Goal: Task Accomplishment & Management: Manage account settings

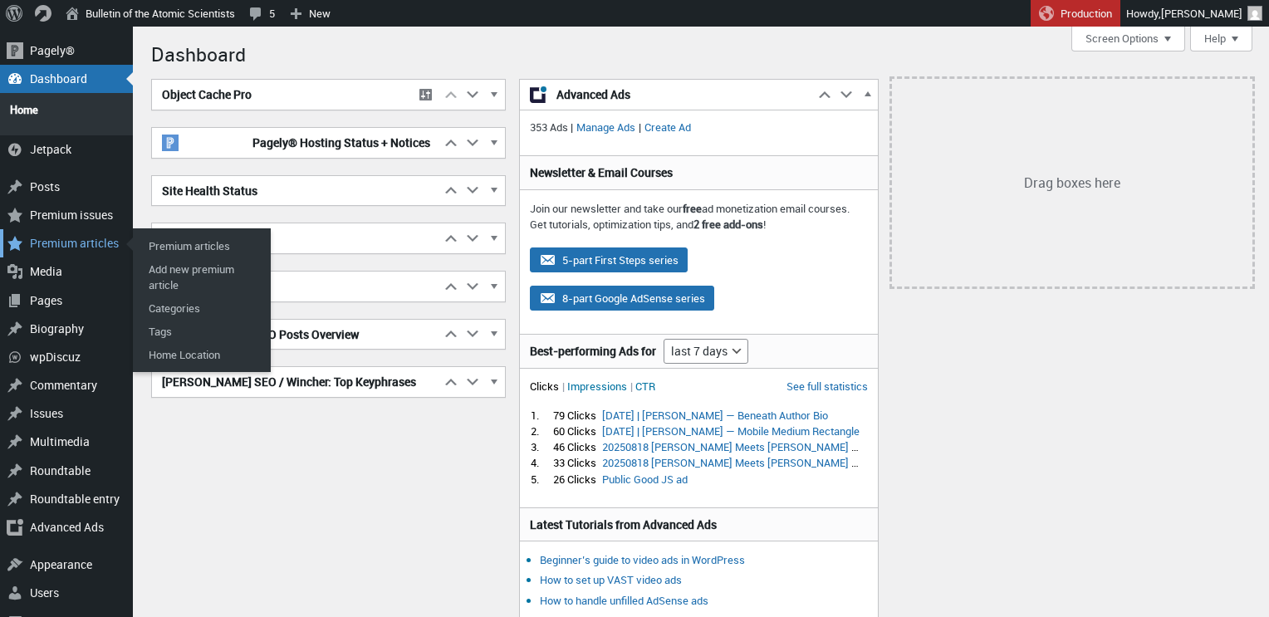
click at [69, 233] on div "Premium articles" at bounding box center [66, 243] width 133 height 28
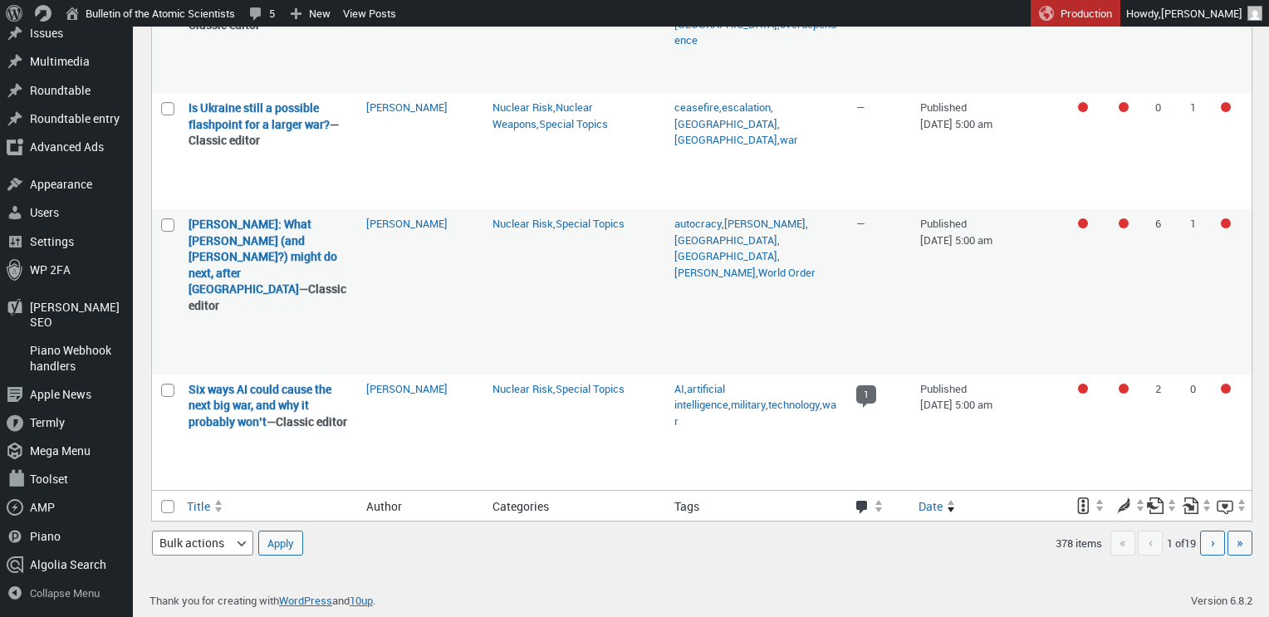
scroll to position [2576, 0]
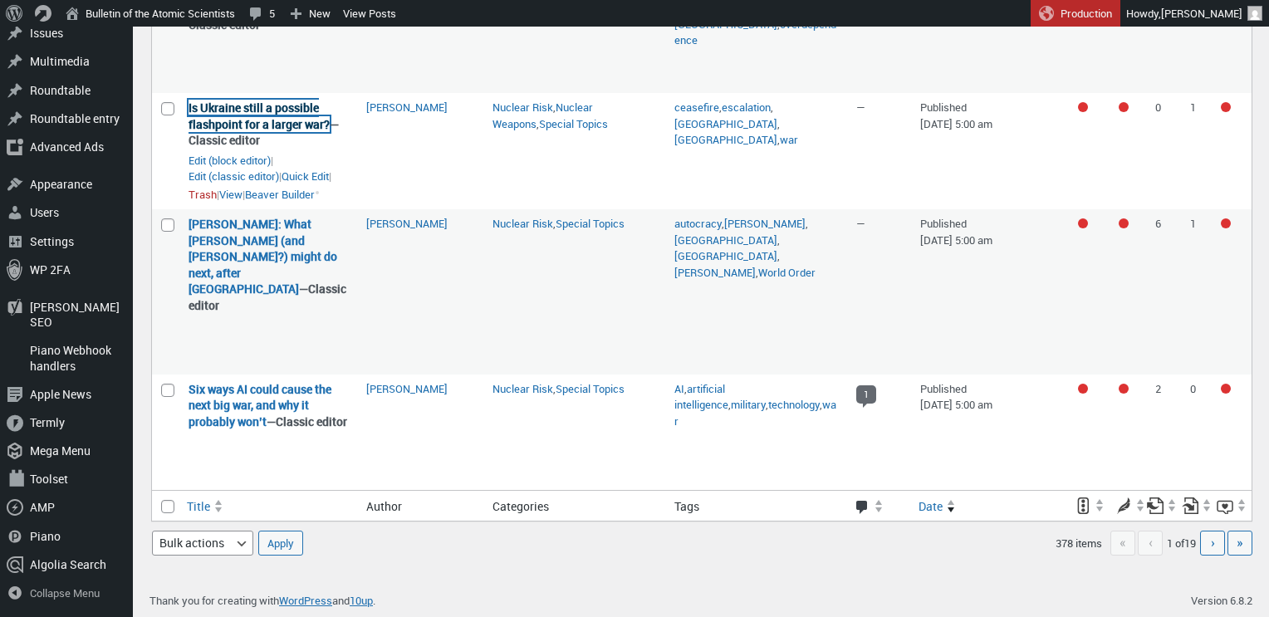
click at [251, 132] on link "Is Ukraine still a possible flashpoint for a larger war?" at bounding box center [259, 116] width 141 height 32
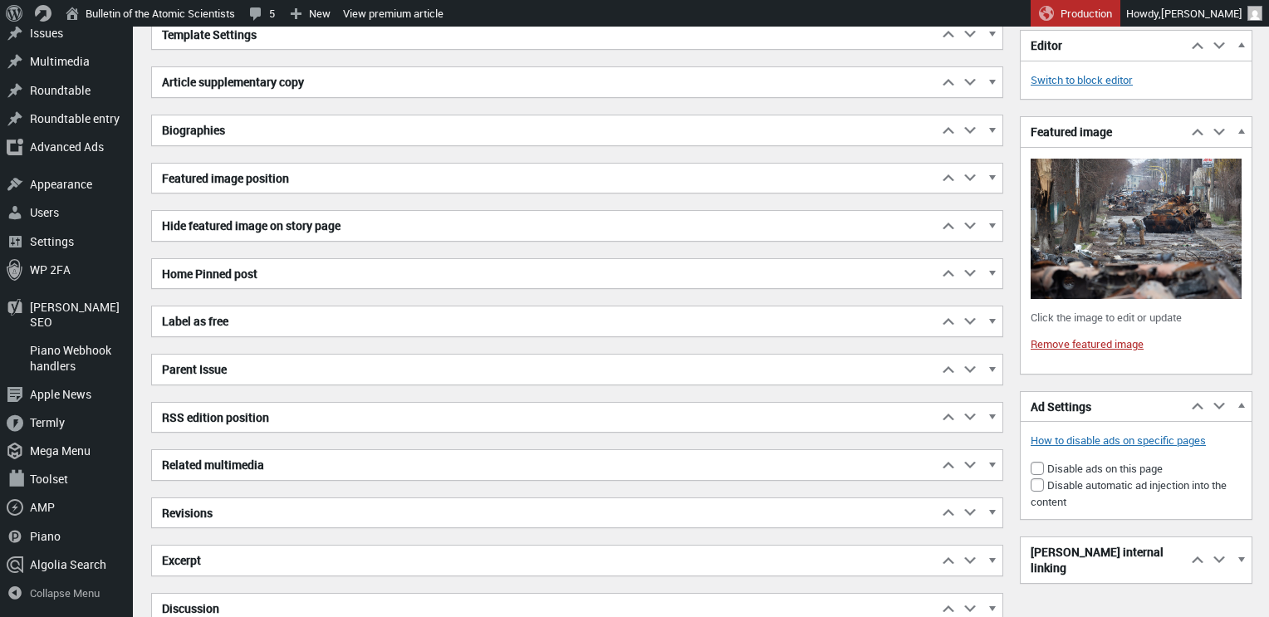
scroll to position [3567, 0]
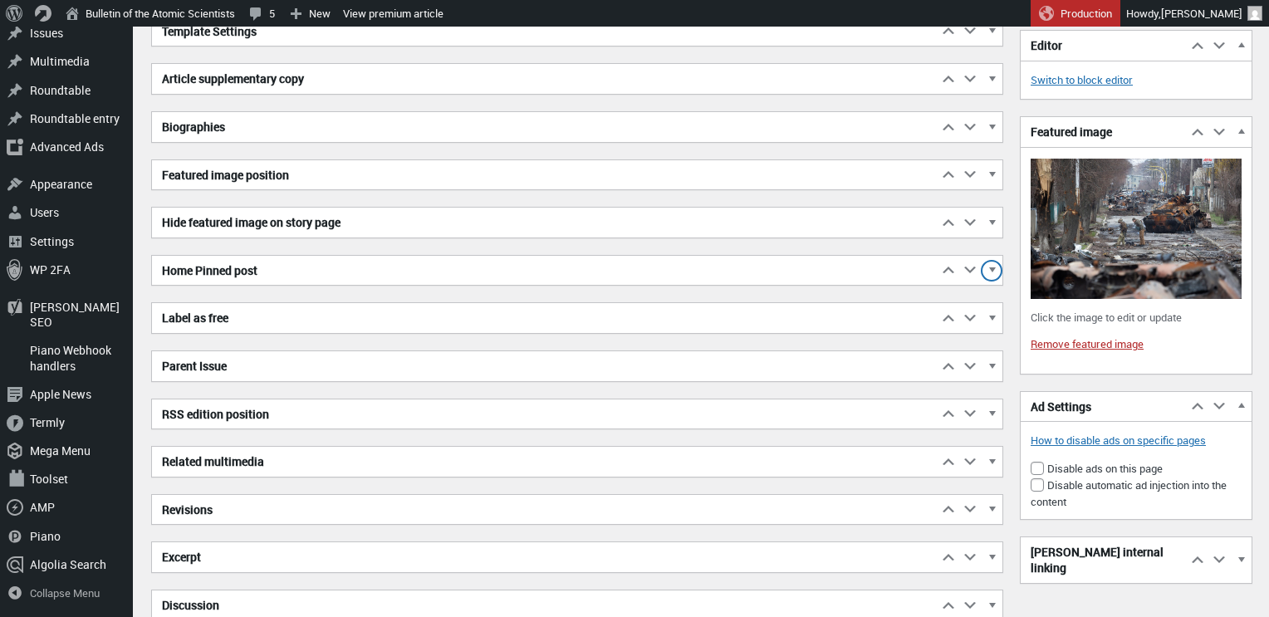
click at [993, 270] on span "button" at bounding box center [991, 273] width 17 height 15
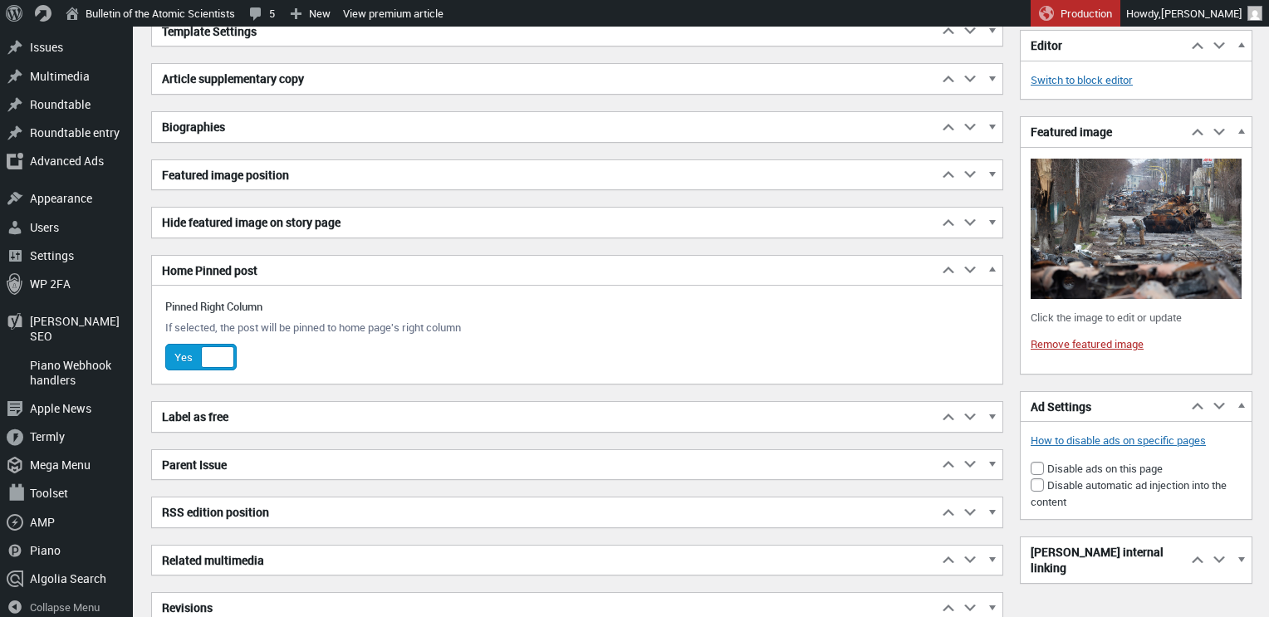
click at [217, 356] on div at bounding box center [217, 357] width 33 height 22
click at [179, 356] on input "Yes No" at bounding box center [171, 355] width 13 height 13
checkbox input "false"
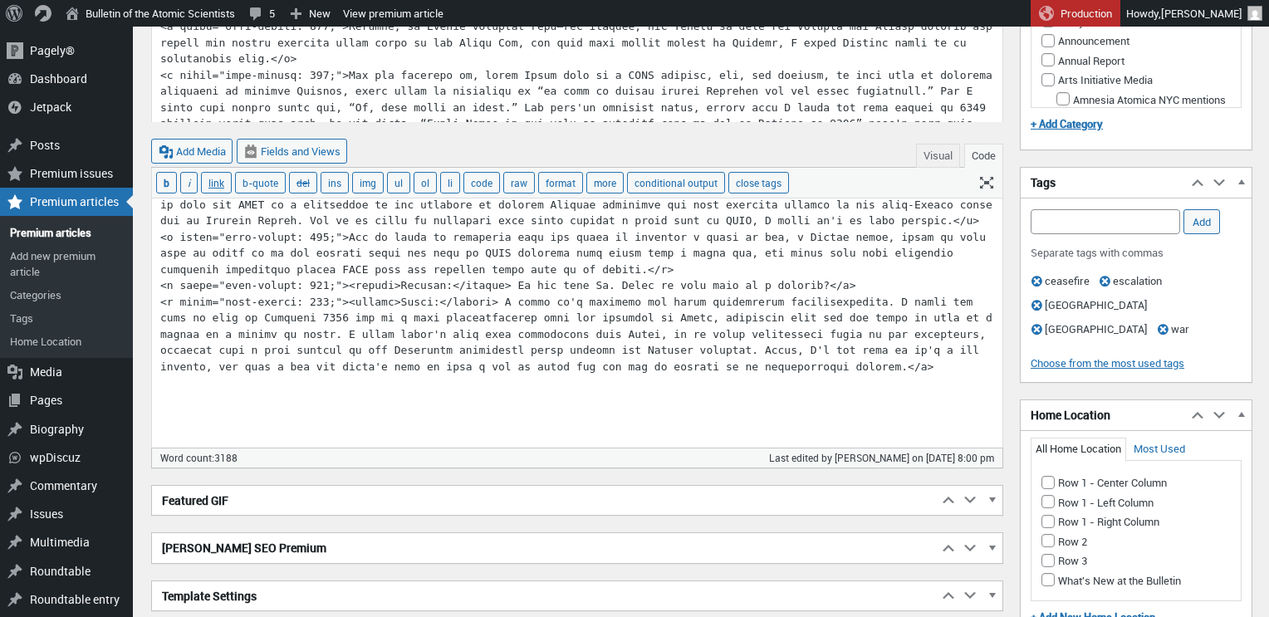
scroll to position [2561, 0]
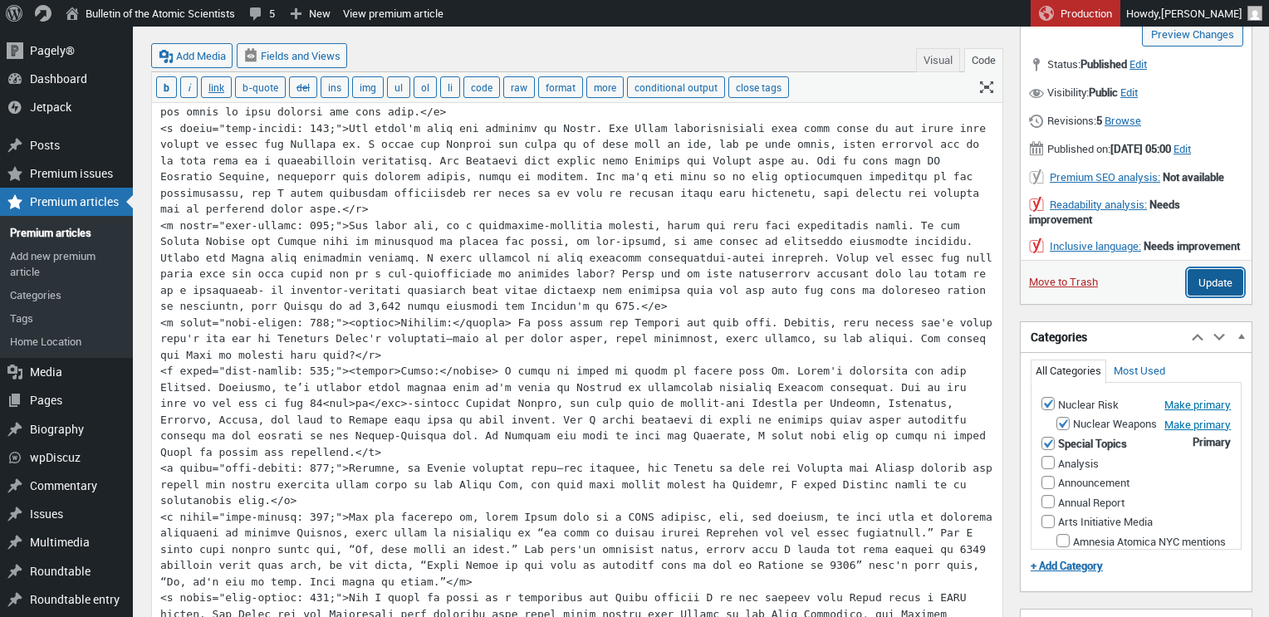
click at [1194, 296] on input "Update" at bounding box center [1216, 282] width 56 height 27
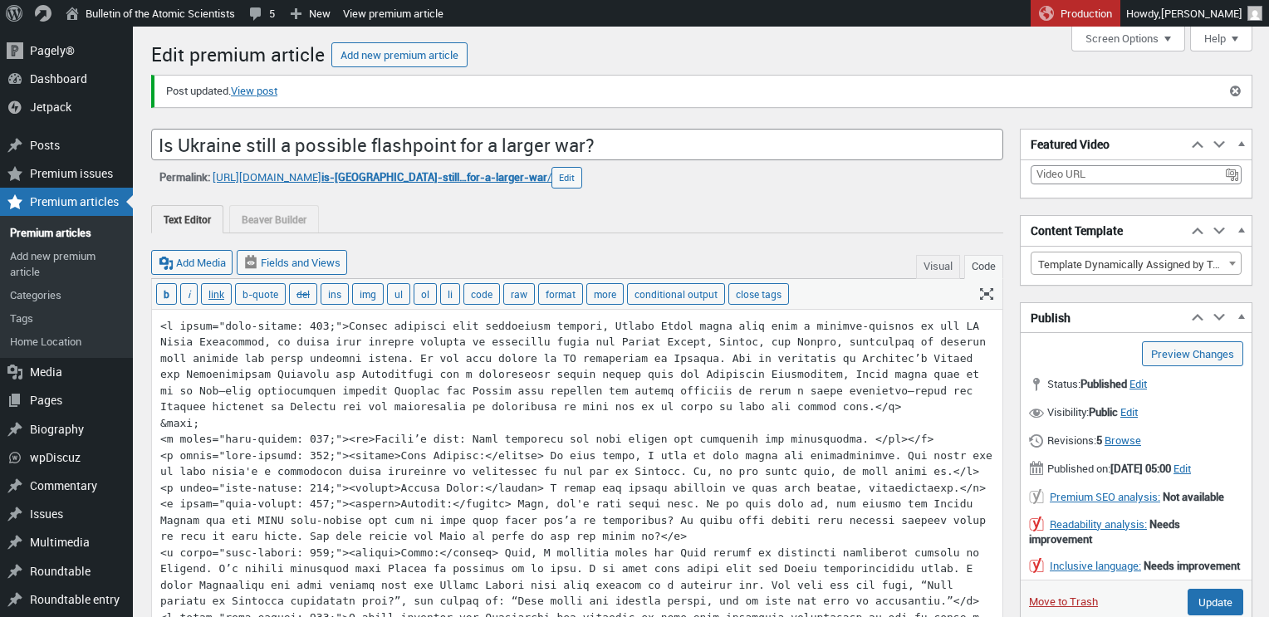
scroll to position [12, 0]
click at [52, 234] on link "Premium articles" at bounding box center [66, 232] width 133 height 23
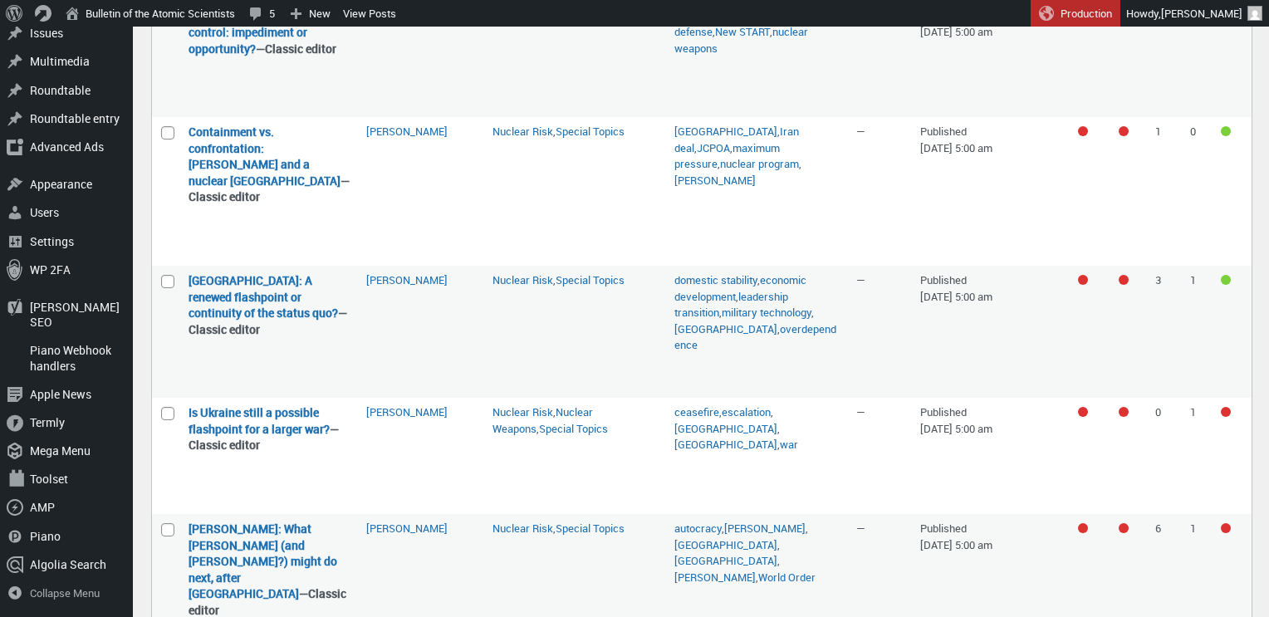
scroll to position [2438, 0]
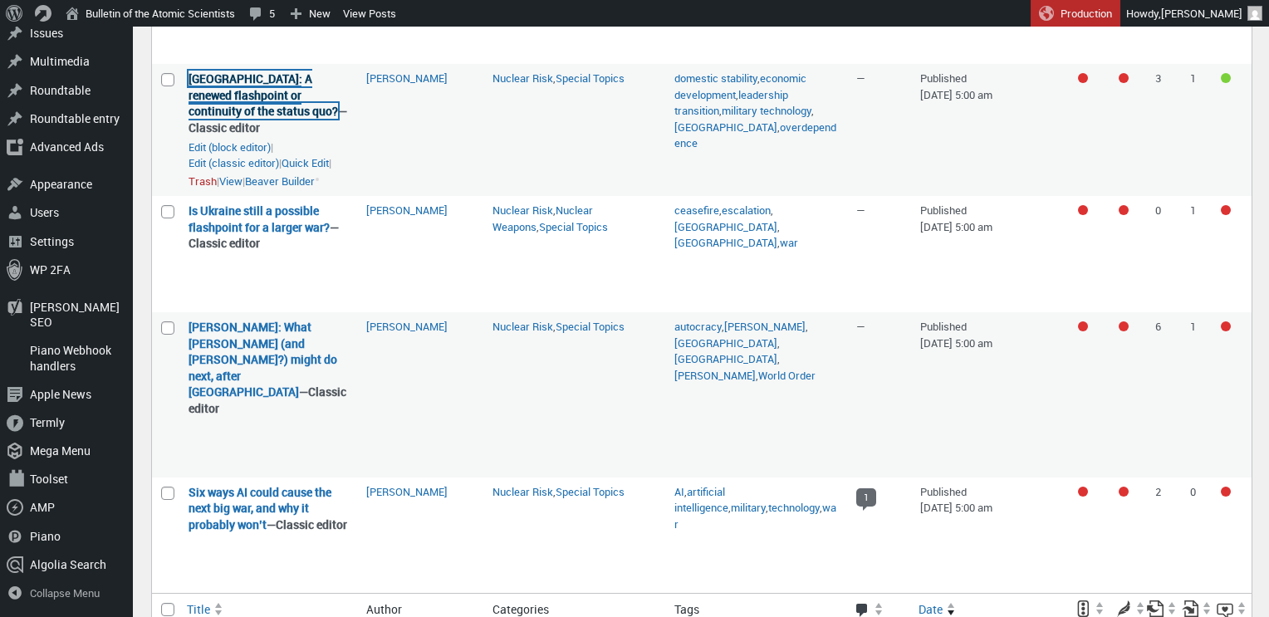
click at [259, 119] on link "[GEOGRAPHIC_DATA]: A renewed flashpoint or continuity of the status quo?" at bounding box center [264, 95] width 150 height 48
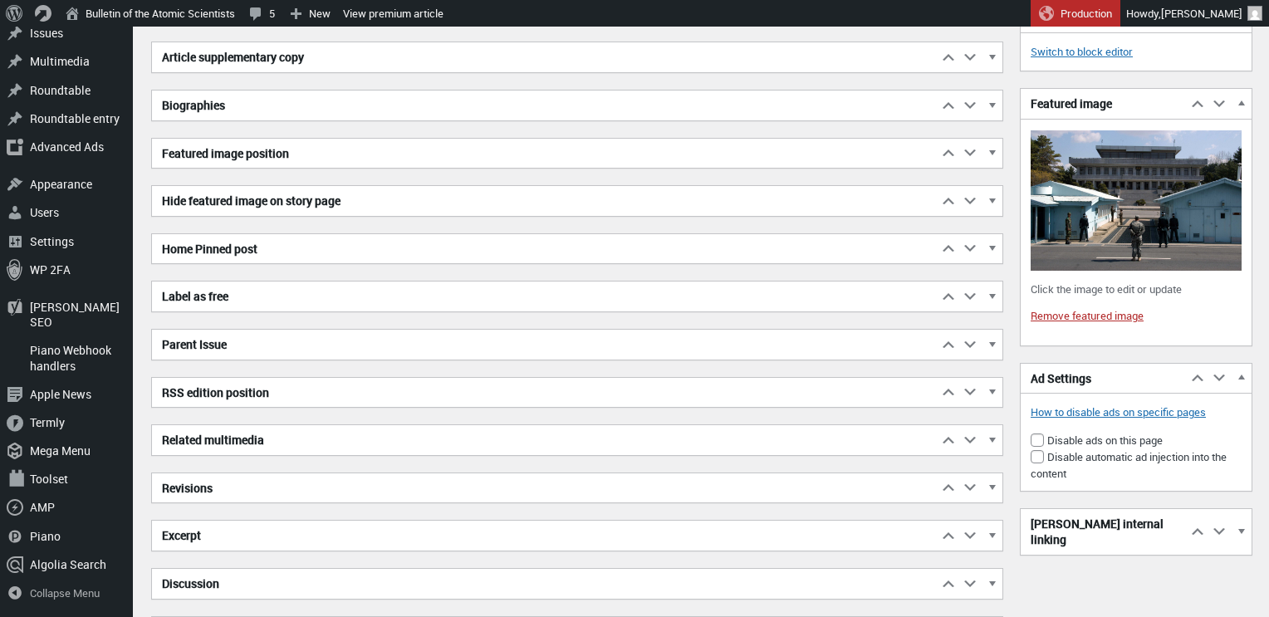
scroll to position [4142, 0]
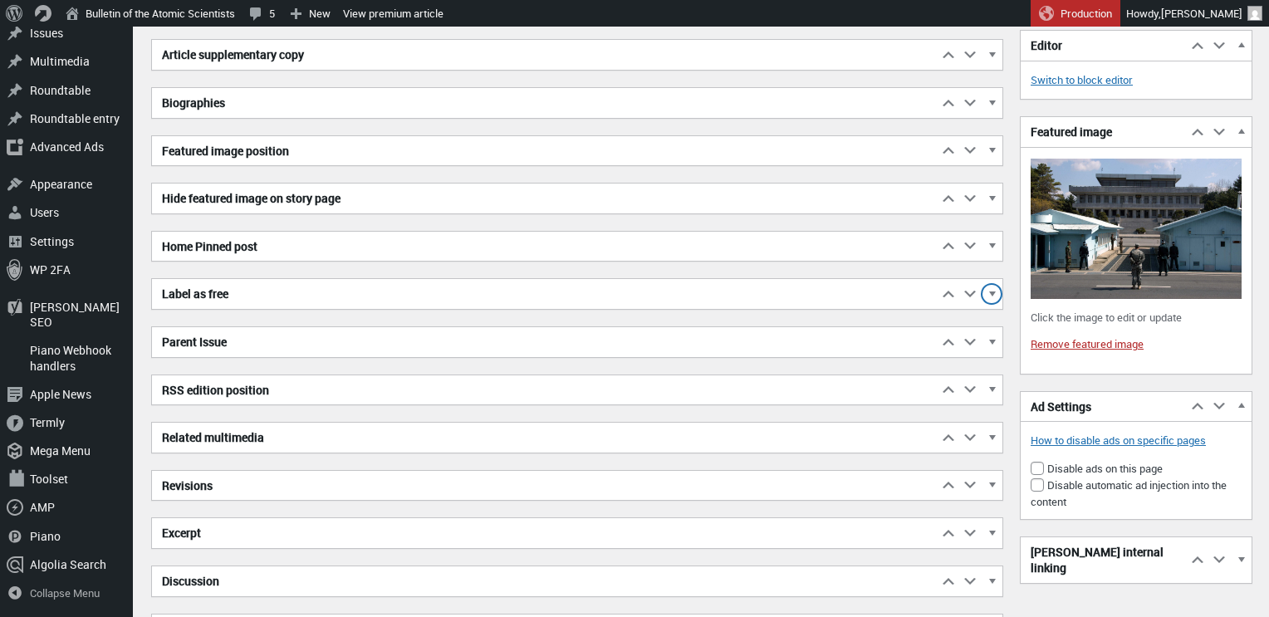
click at [990, 297] on span "button" at bounding box center [991, 296] width 17 height 15
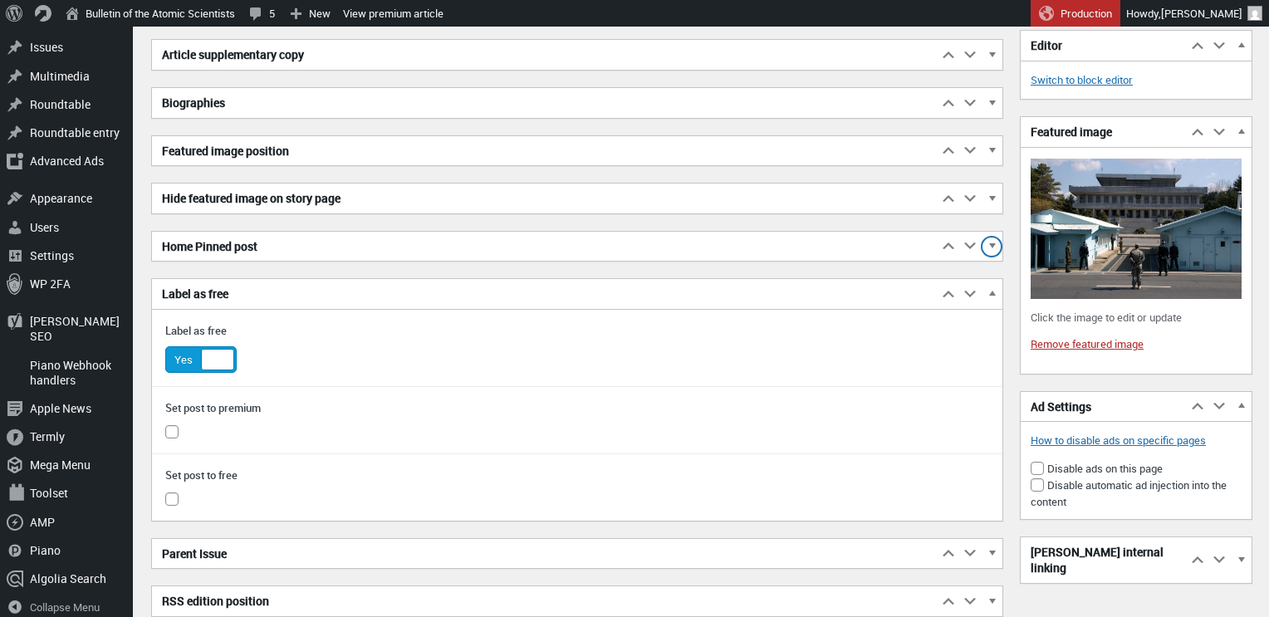
click at [993, 247] on span "button" at bounding box center [991, 249] width 17 height 15
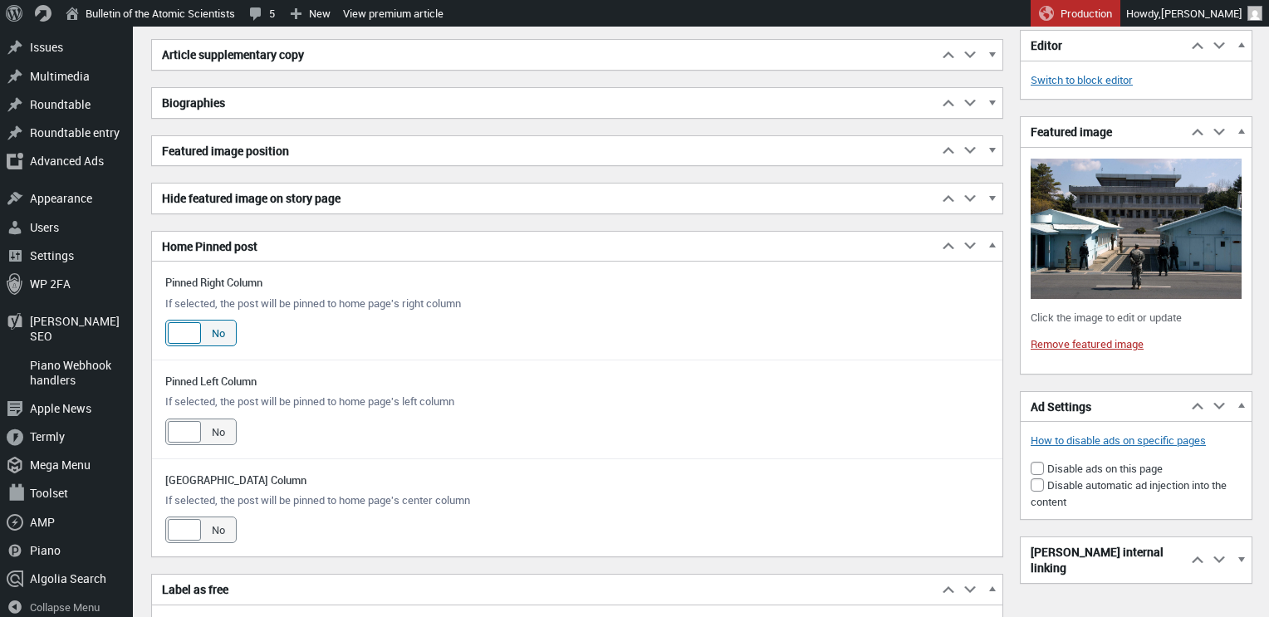
click at [206, 332] on span "No" at bounding box center [218, 333] width 35 height 25
click at [179, 332] on input "Yes No" at bounding box center [171, 331] width 13 height 13
checkbox input "true"
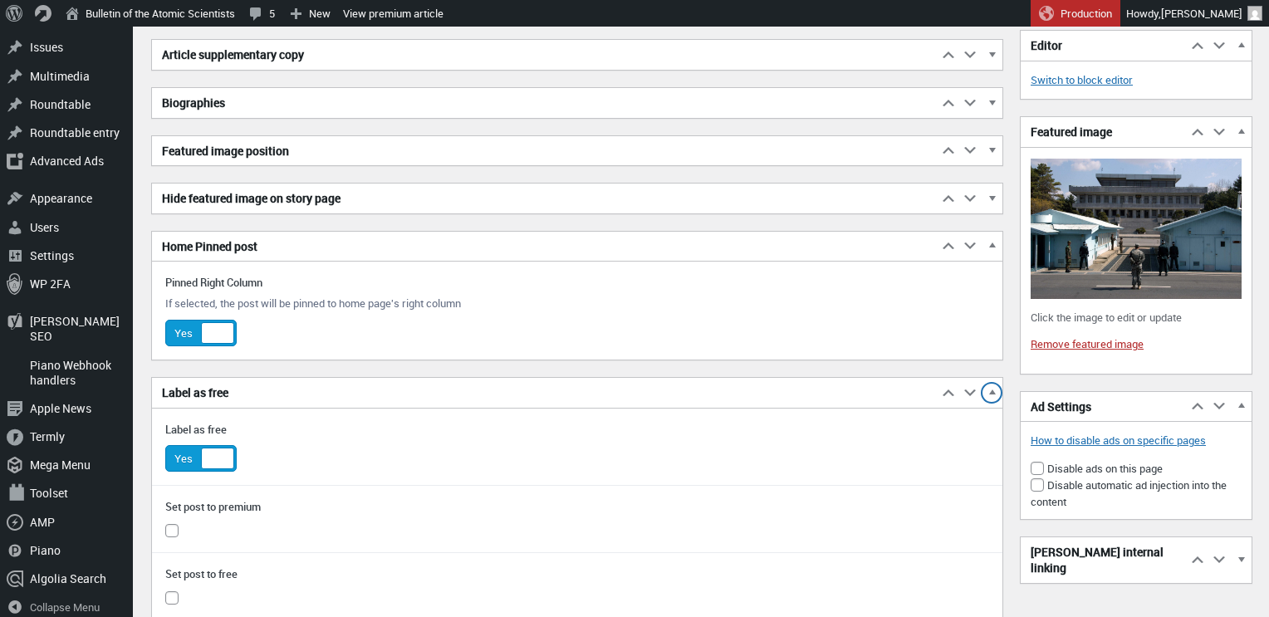
click at [989, 391] on span "button" at bounding box center [991, 395] width 17 height 15
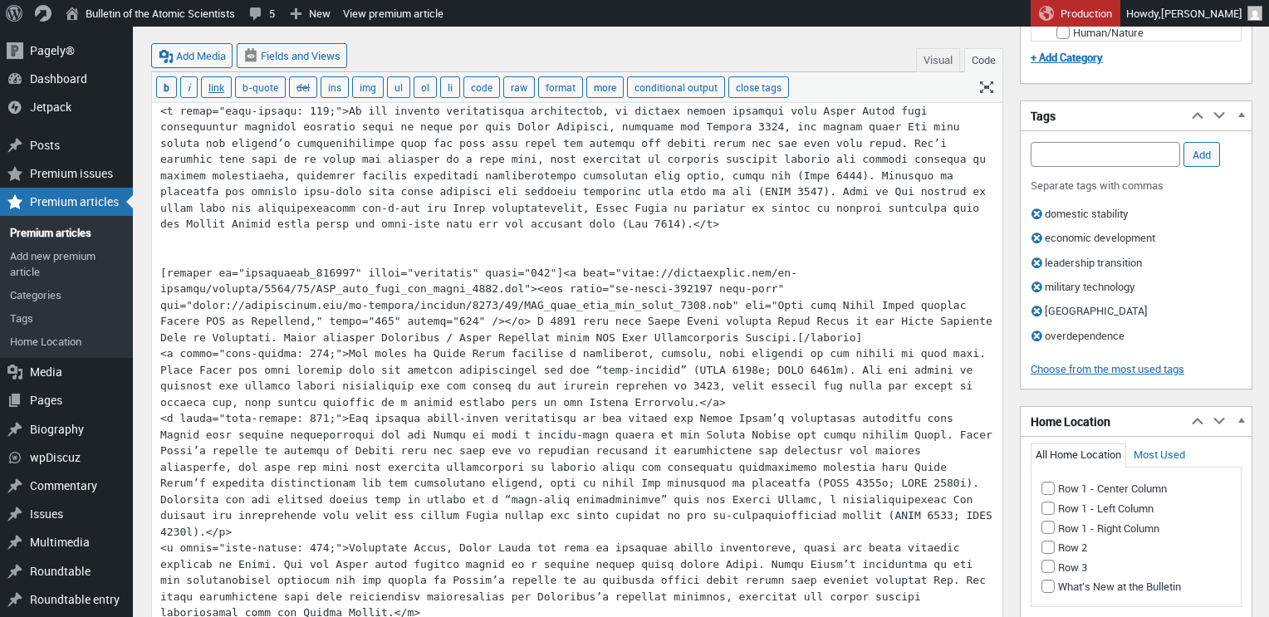
scroll to position [2724, 0]
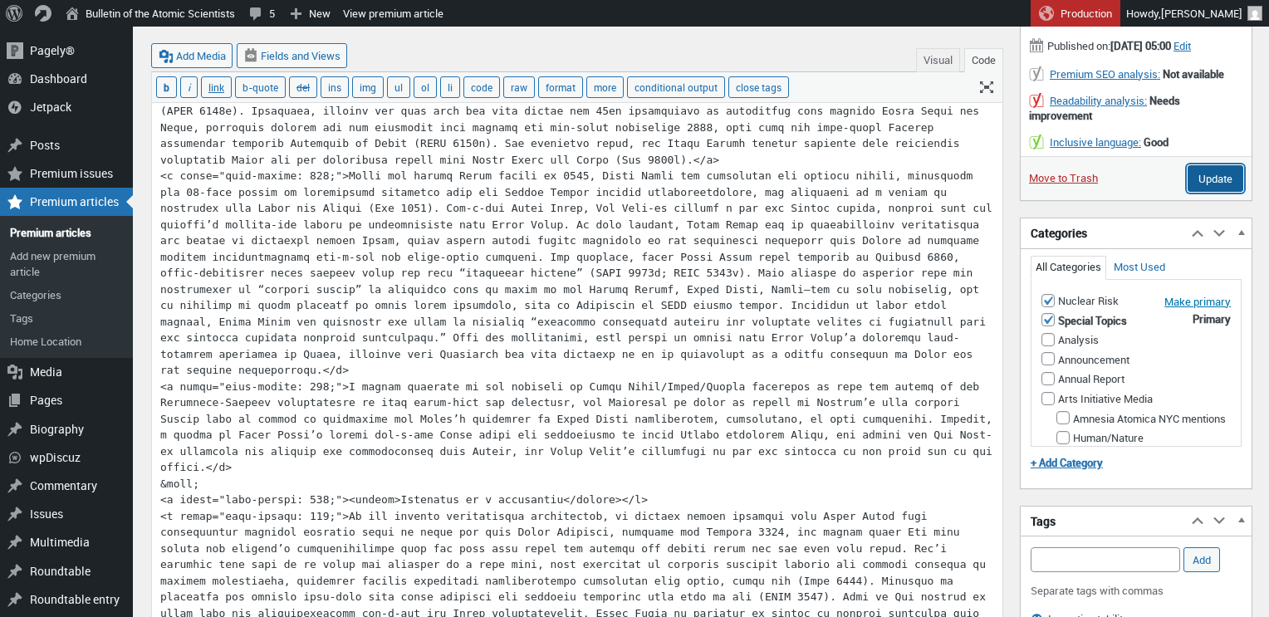
click at [1206, 192] on input "Update" at bounding box center [1216, 178] width 56 height 27
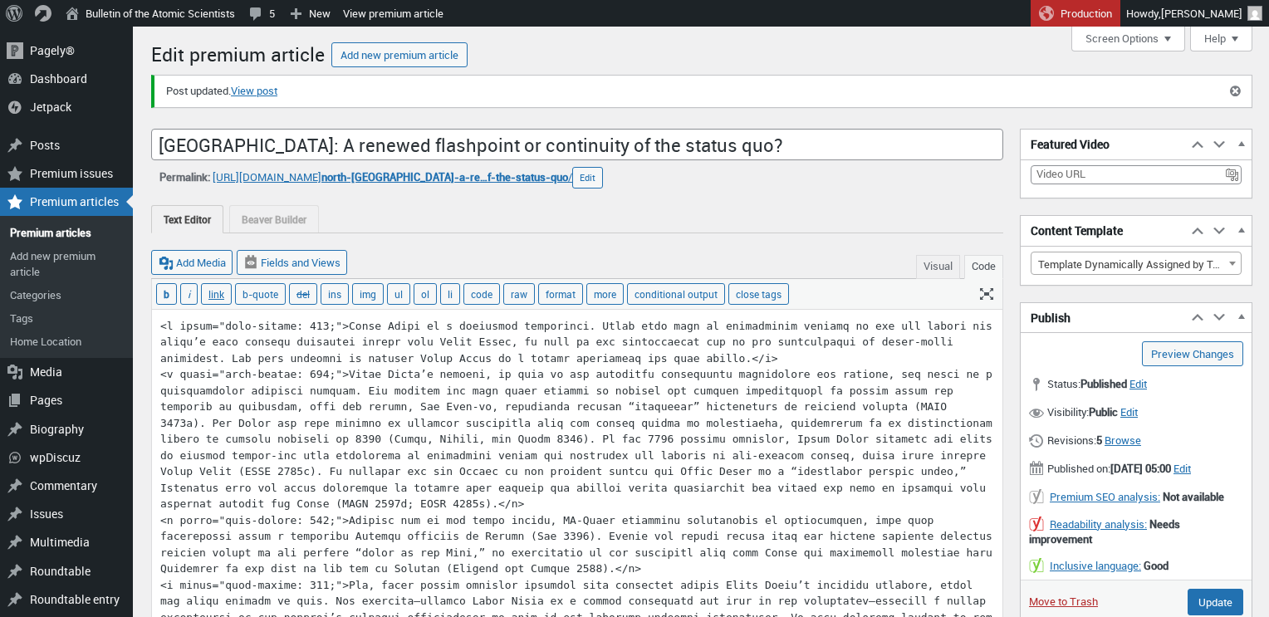
scroll to position [12, 0]
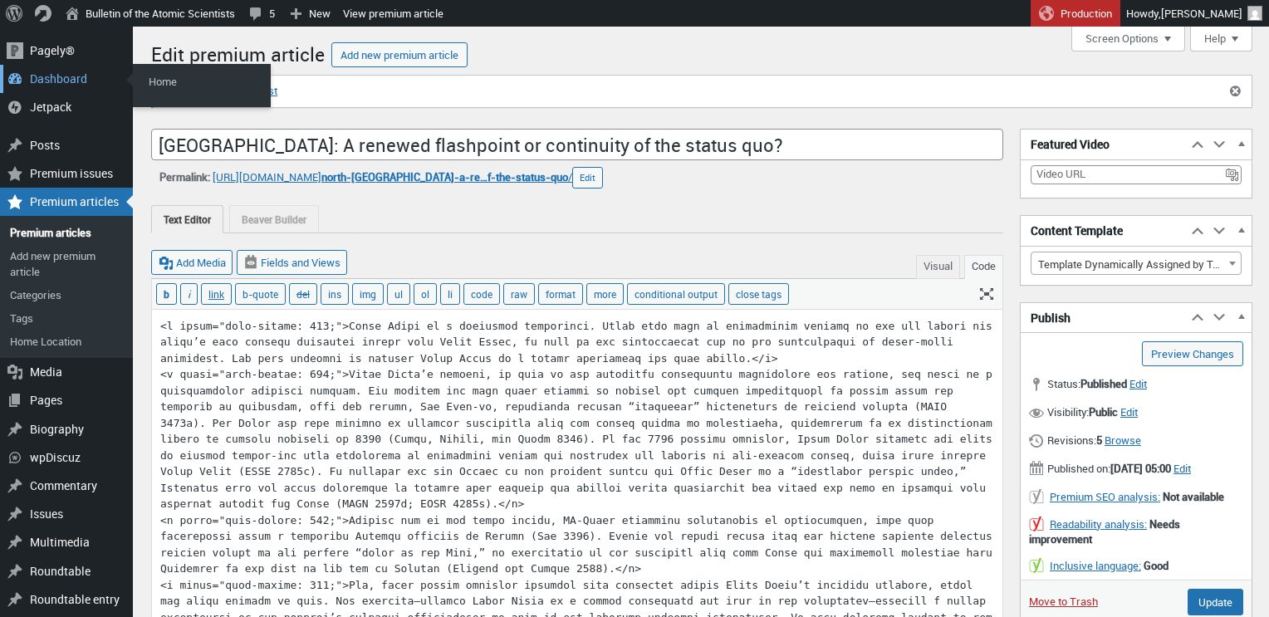
click at [49, 78] on div "Dashboard" at bounding box center [66, 79] width 133 height 28
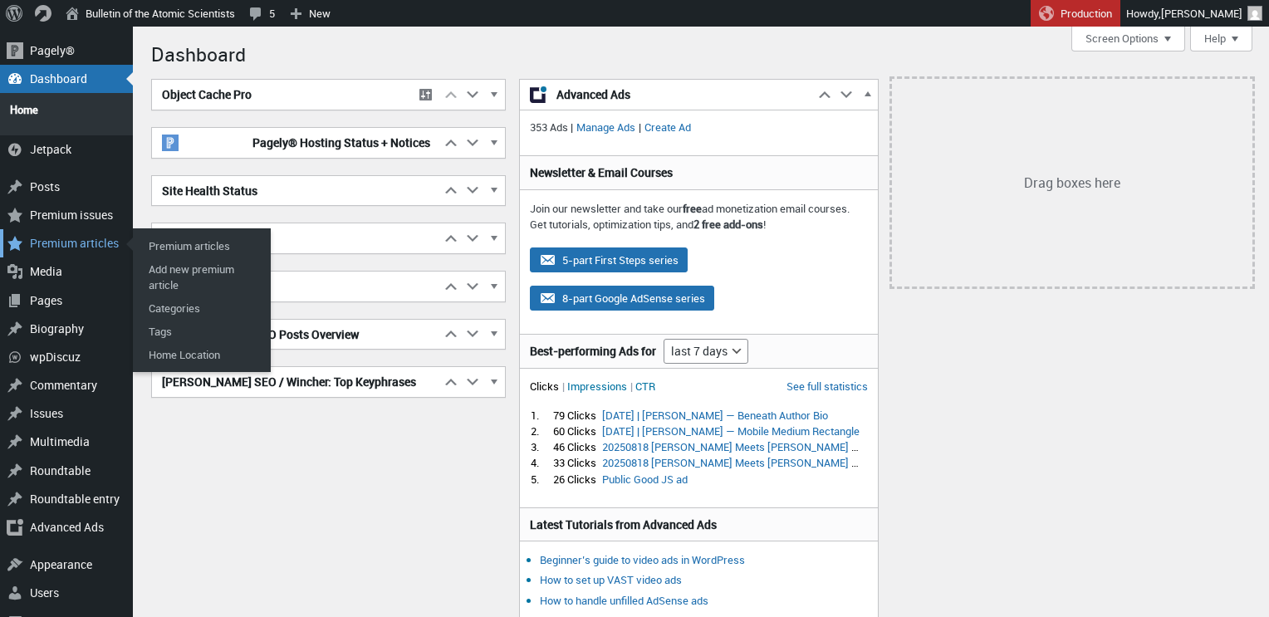
click at [64, 237] on div "Premium articles" at bounding box center [66, 243] width 133 height 28
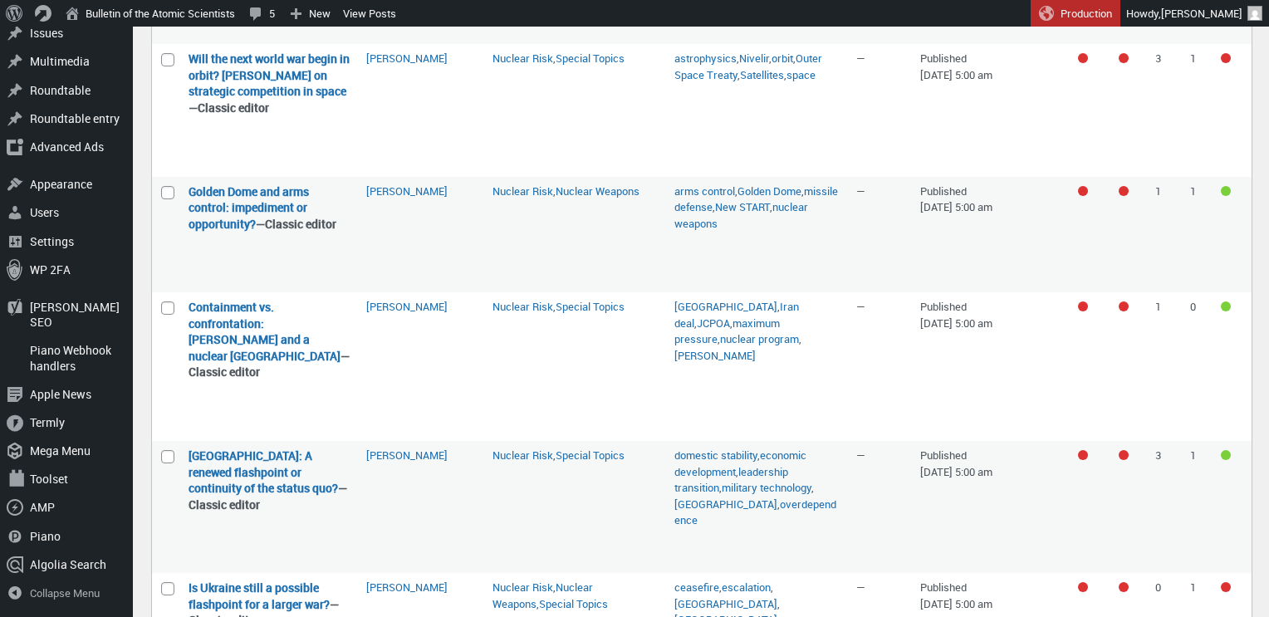
scroll to position [2466, 0]
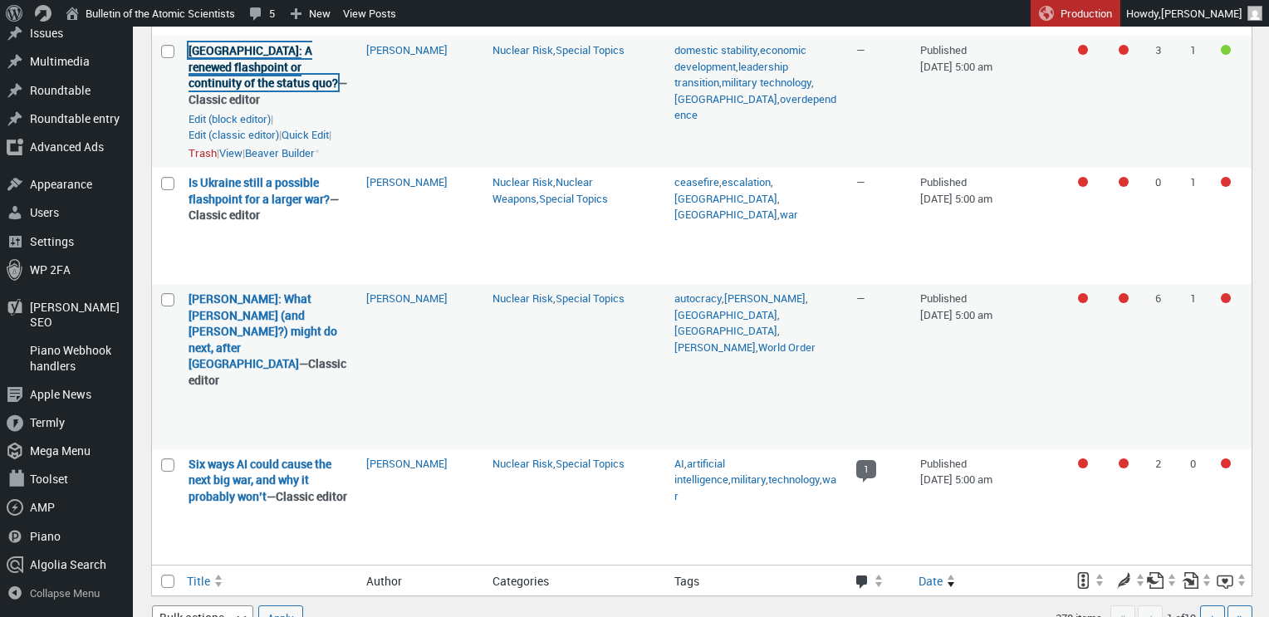
click at [254, 91] on link "[GEOGRAPHIC_DATA]: A renewed flashpoint or continuity of the status quo?" at bounding box center [264, 66] width 150 height 48
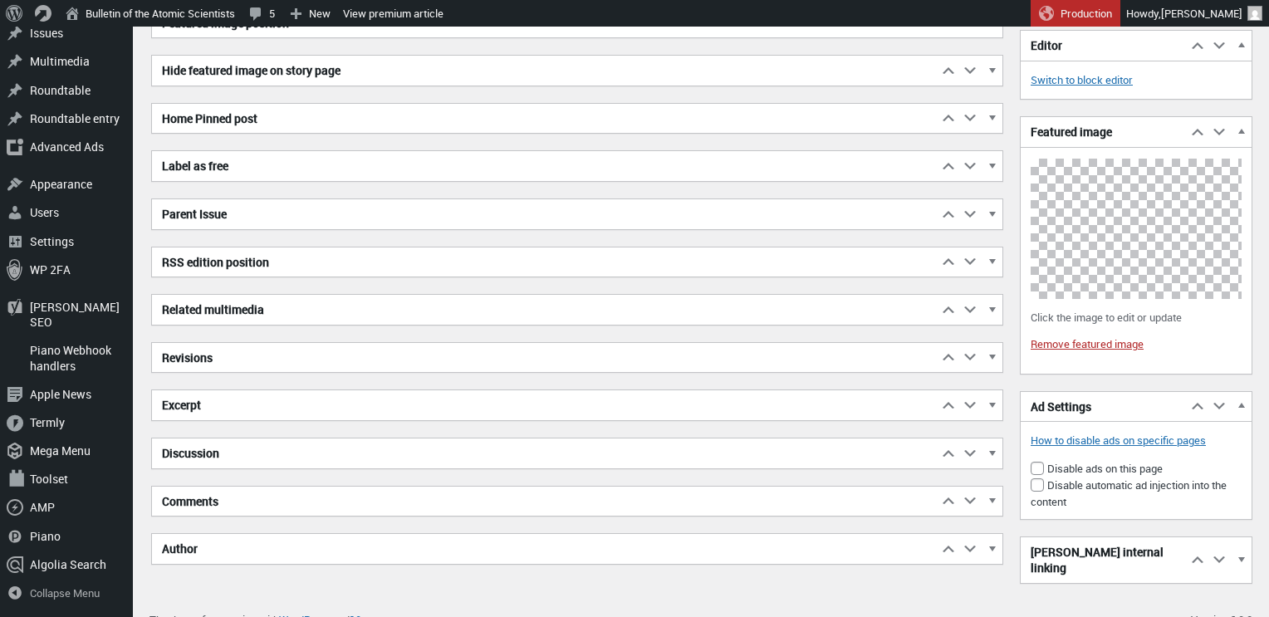
scroll to position [4289, 0]
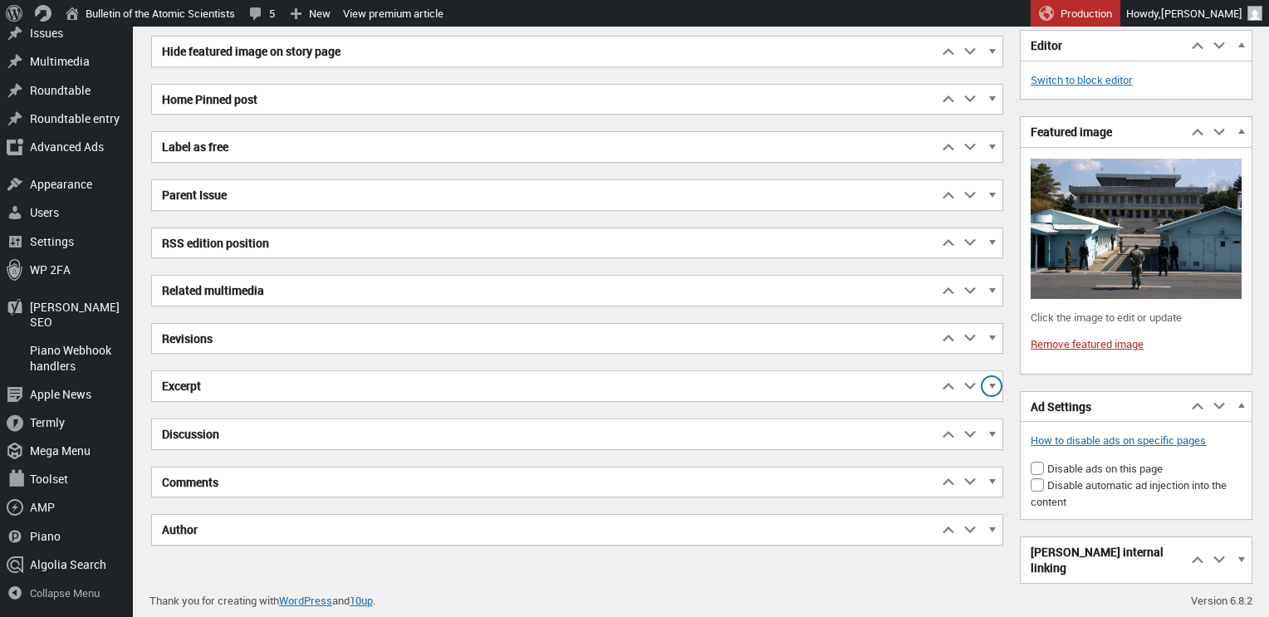
click at [991, 385] on span "button" at bounding box center [991, 388] width 17 height 15
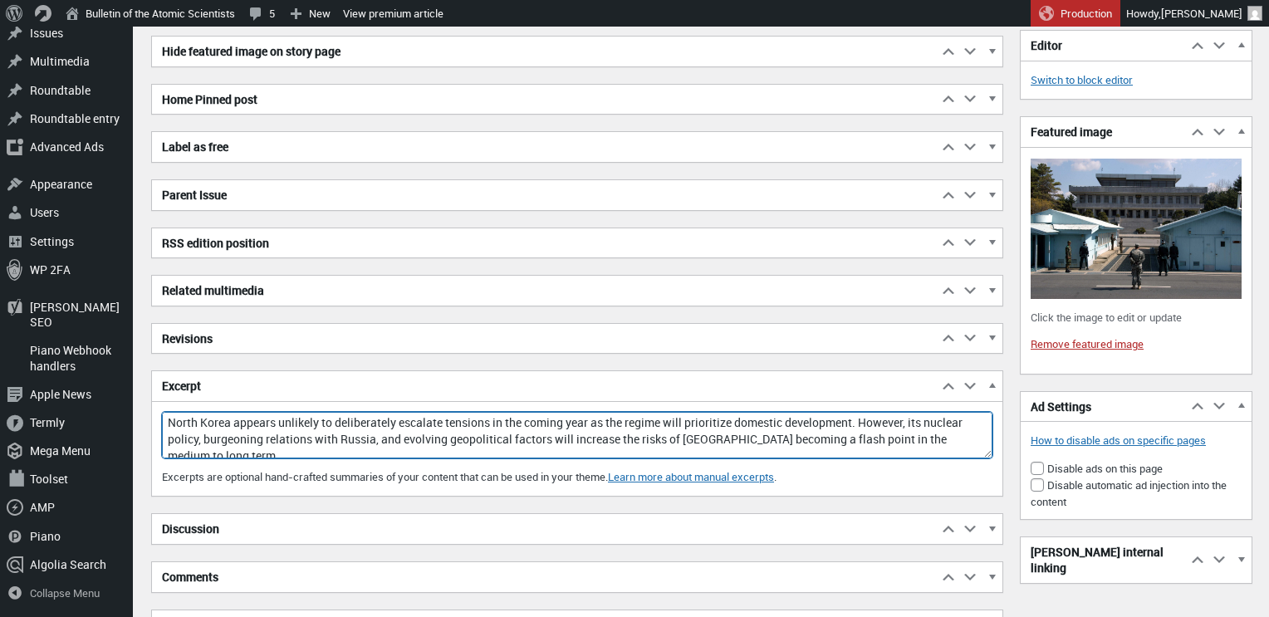
scroll to position [8, 0]
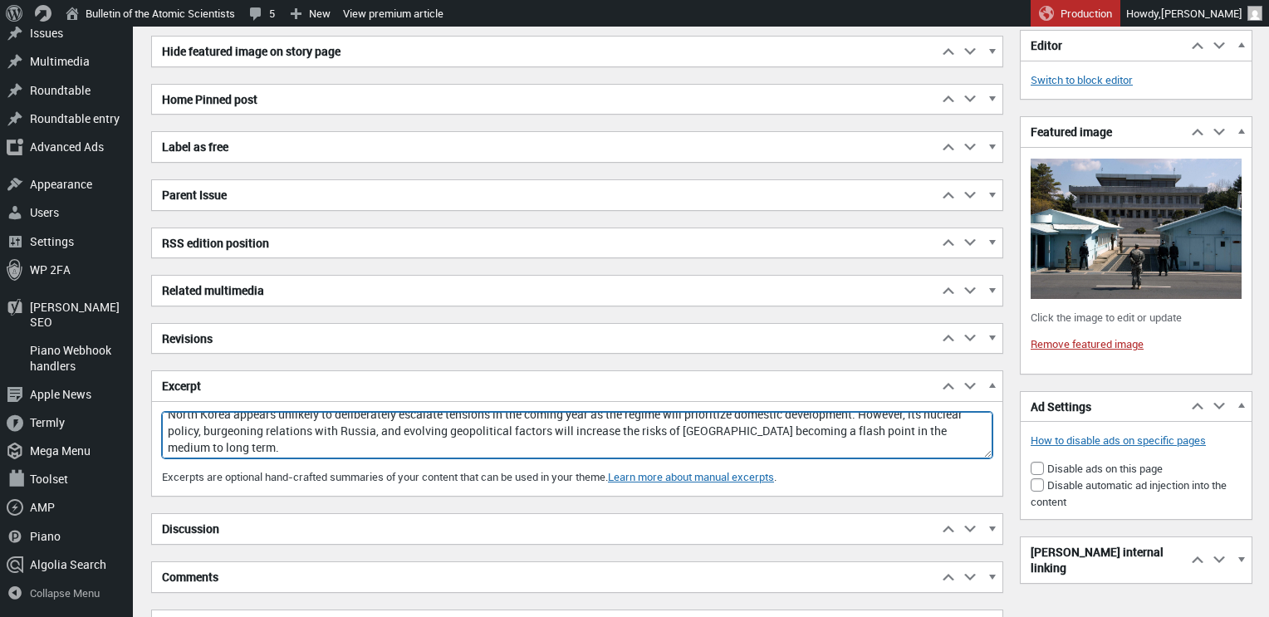
drag, startPoint x: 170, startPoint y: 425, endPoint x: 346, endPoint y: 445, distance: 176.4
click at [346, 445] on textarea "North Korea appears unlikely to deliberately escalate tensions in the coming ye…" at bounding box center [577, 435] width 831 height 47
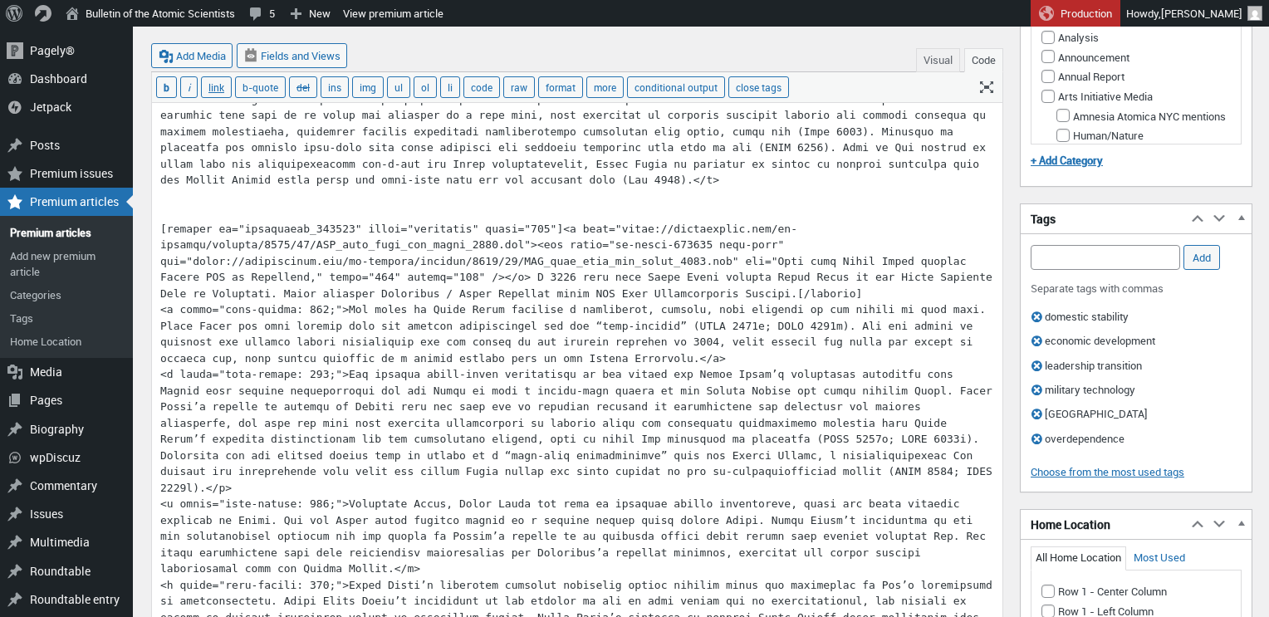
scroll to position [3053, 0]
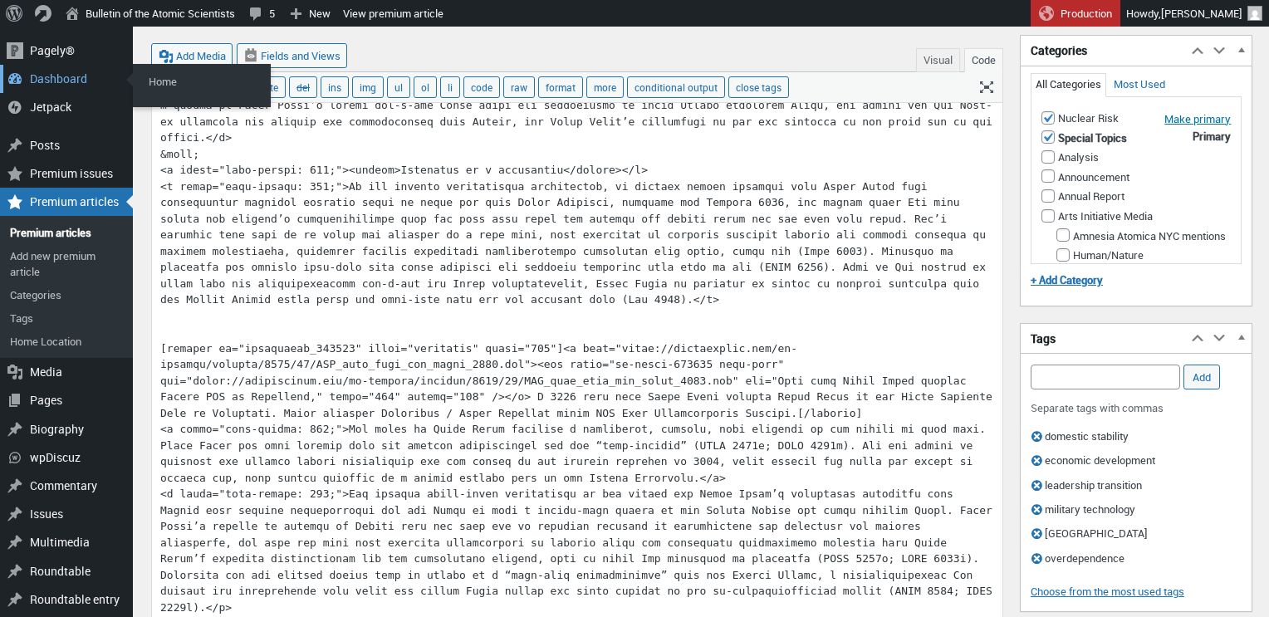
click at [61, 80] on div "Dashboard" at bounding box center [66, 79] width 133 height 28
